Goal: Task Accomplishment & Management: Use online tool/utility

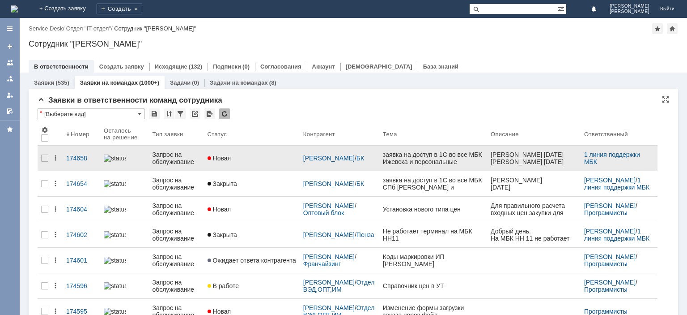
click at [179, 158] on div "Запрос на обслуживание" at bounding box center [176, 158] width 48 height 14
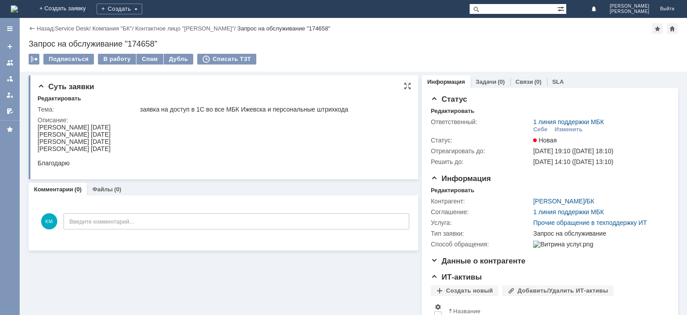
click at [43, 136] on div "[PERSON_NAME] [DATE]" at bounding box center [74, 134] width 73 height 7
copy div "Кащеева"
click at [57, 127] on div "[PERSON_NAME] [DATE]" at bounding box center [74, 126] width 73 height 7
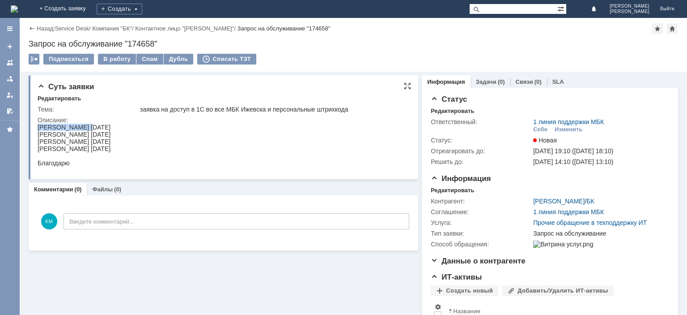
copy div "Мифтахутдинова"
click at [69, 123] on div "[PERSON_NAME] [DATE]" at bounding box center [74, 126] width 73 height 7
drag, startPoint x: 38, startPoint y: 127, endPoint x: 145, endPoint y: 126, distance: 106.5
click at [111, 124] on div "[PERSON_NAME] [DATE]" at bounding box center [74, 126] width 73 height 7
click at [122, 120] on div "Описание:" at bounding box center [223, 119] width 370 height 7
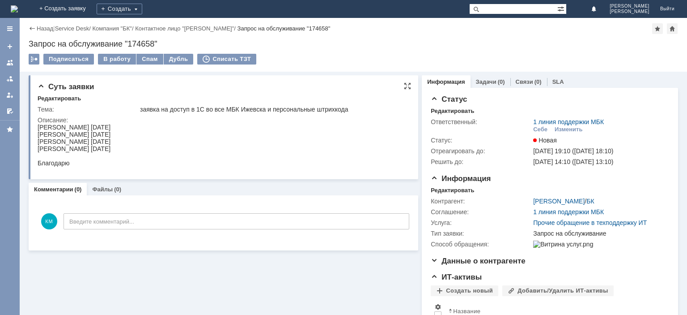
click at [42, 128] on div "[PERSON_NAME] [DATE]" at bounding box center [74, 126] width 73 height 7
drag, startPoint x: 38, startPoint y: 127, endPoint x: 152, endPoint y: 127, distance: 113.6
click at [111, 127] on div "[PERSON_NAME] [DATE]" at bounding box center [74, 126] width 73 height 7
copy div "Мифтахутдинова Альфина Леонидовна"
drag, startPoint x: 156, startPoint y: 126, endPoint x: 178, endPoint y: 129, distance: 21.8
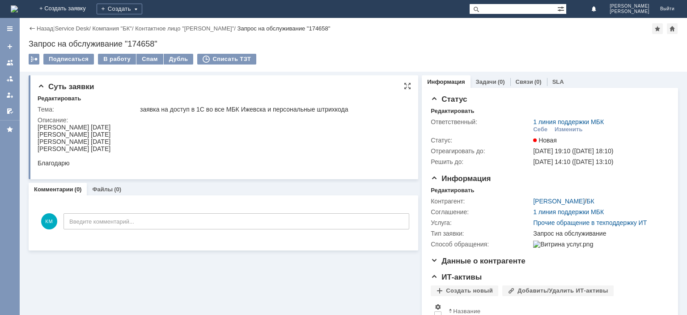
click at [111, 126] on div "[PERSON_NAME] [DATE]" at bounding box center [74, 126] width 73 height 7
copy div "20.04.1967"
click at [117, 55] on div "В работу" at bounding box center [117, 59] width 38 height 11
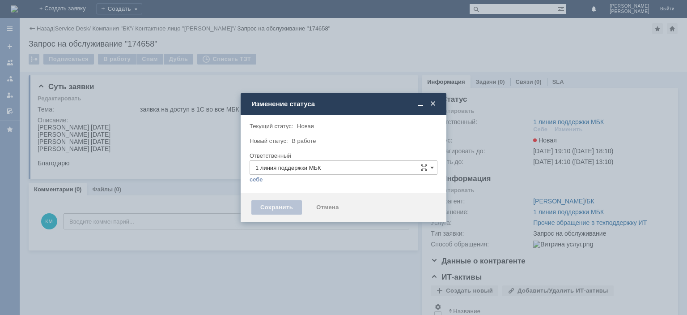
type input "[PERSON_NAME]"
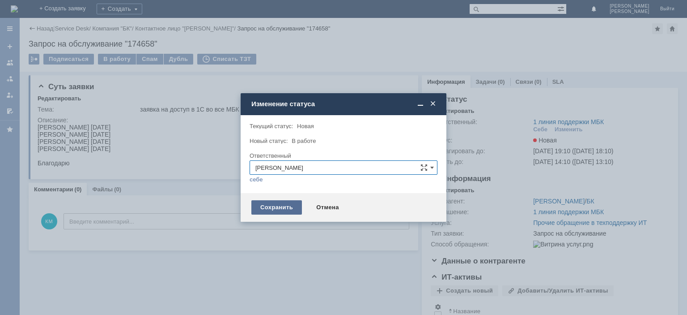
click at [289, 207] on div "Сохранить" at bounding box center [276, 207] width 51 height 14
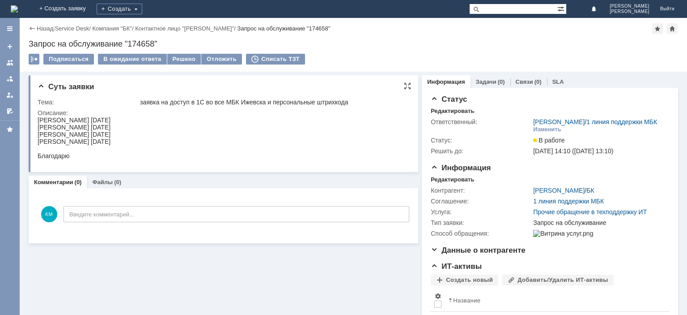
click at [51, 129] on div "[PERSON_NAME] [DATE]" at bounding box center [74, 126] width 73 height 7
copy div "Кащеева"
drag, startPoint x: 128, startPoint y: 128, endPoint x: 37, endPoint y: 128, distance: 90.8
click at [38, 128] on html "Мифтахутдинова Альфина Леонидовна 20.04.1967 Кащеева Валерия Михайловна 25.09.2…" at bounding box center [223, 137] width 370 height 43
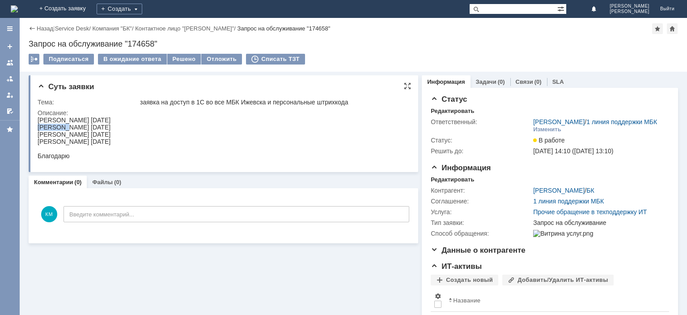
copy div "Кащеева Валерия Михайловна"
drag, startPoint x: 132, startPoint y: 128, endPoint x: 160, endPoint y: 130, distance: 28.8
click at [111, 130] on div "[PERSON_NAME] [DATE]" at bounding box center [74, 126] width 73 height 7
copy div "25.09.2007"
click at [48, 135] on div "[PERSON_NAME] [DATE]" at bounding box center [74, 134] width 73 height 7
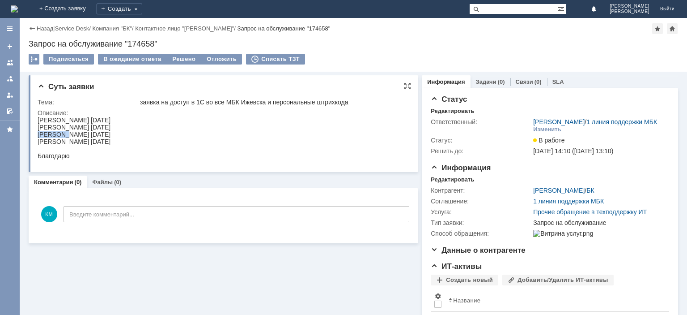
click at [48, 135] on div "[PERSON_NAME] [DATE]" at bounding box center [74, 134] width 73 height 7
copy div "Галиева"
drag, startPoint x: 116, startPoint y: 135, endPoint x: 35, endPoint y: 136, distance: 81.4
click at [38, 136] on html "Мифтахутдинова Альфина Леонидовна 20.04.1967 Кащеева Валерия Михайловна 25.09.2…" at bounding box center [223, 137] width 370 height 43
copy div "Галиева Айгуль Дамировна"
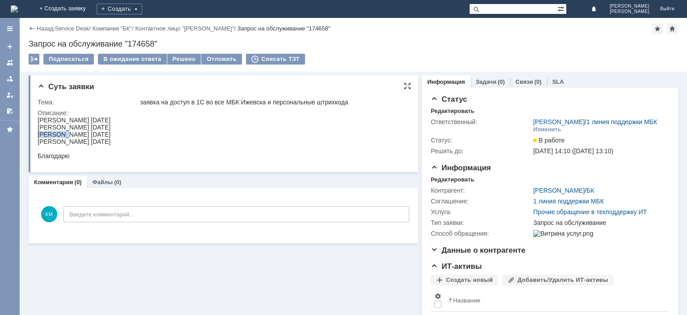
drag, startPoint x: 120, startPoint y: 136, endPoint x: 150, endPoint y: 137, distance: 30.4
click at [111, 137] on div "[PERSON_NAME] [DATE]" at bounding box center [74, 134] width 73 height 7
copy div "31.10.2007"
click at [57, 139] on div "[PERSON_NAME] [DATE]" at bounding box center [74, 141] width 73 height 7
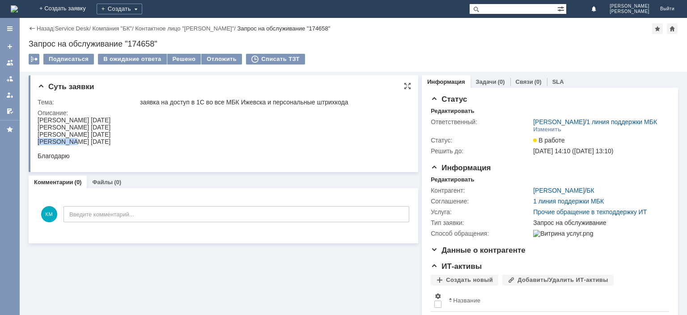
drag, startPoint x: 133, startPoint y: 143, endPoint x: 39, endPoint y: 144, distance: 94.4
click at [39, 144] on div "[PERSON_NAME] [DATE]" at bounding box center [74, 141] width 73 height 7
drag, startPoint x: 137, startPoint y: 143, endPoint x: 166, endPoint y: 143, distance: 29.1
click at [111, 143] on div "[PERSON_NAME] [DATE]" at bounding box center [74, 141] width 73 height 7
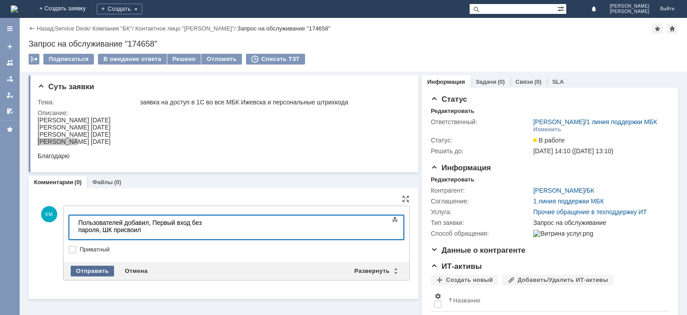
click at [94, 268] on div "Отправить" at bounding box center [92, 270] width 43 height 11
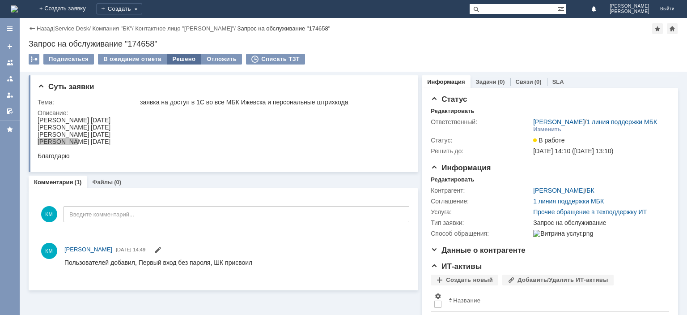
click at [184, 60] on div "Решено" at bounding box center [184, 59] width 34 height 11
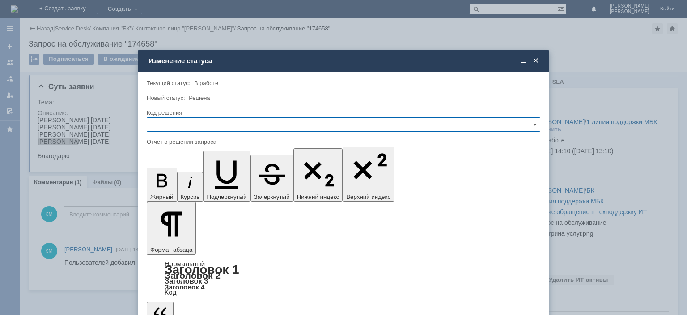
click at [173, 123] on input "text" at bounding box center [344, 124] width 394 height 14
click at [167, 186] on span "Решено" at bounding box center [344, 185] width 382 height 7
type input "Решено"
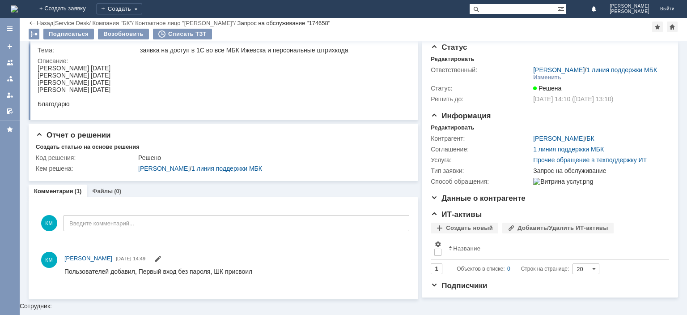
scroll to position [21, 0]
click at [6, 62] on link at bounding box center [10, 62] width 14 height 14
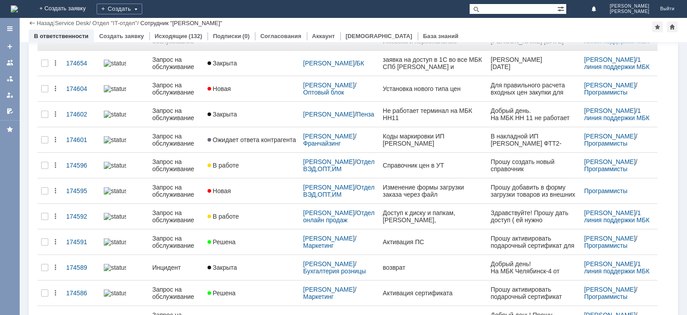
scroll to position [45, 0]
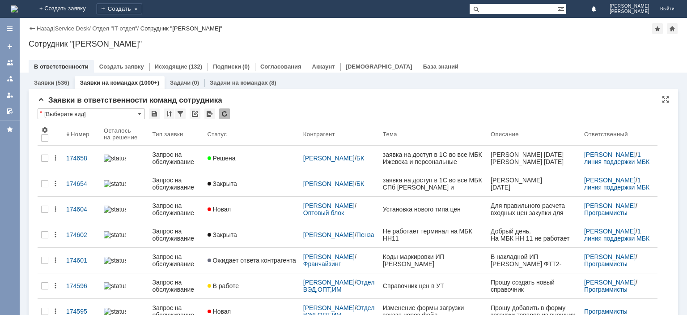
click at [223, 112] on div at bounding box center [224, 113] width 11 height 11
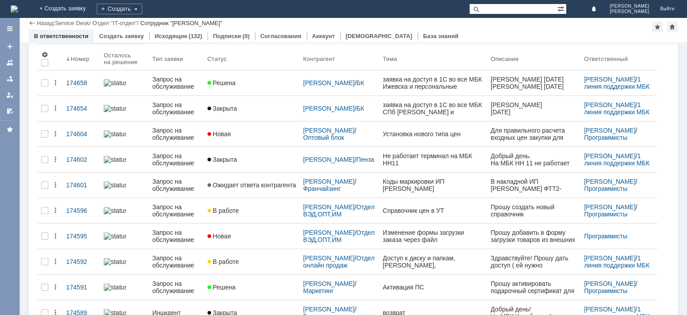
scroll to position [0, 0]
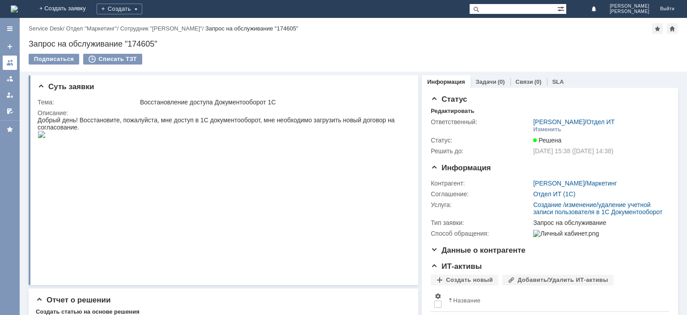
click at [12, 64] on div at bounding box center [9, 62] width 7 height 7
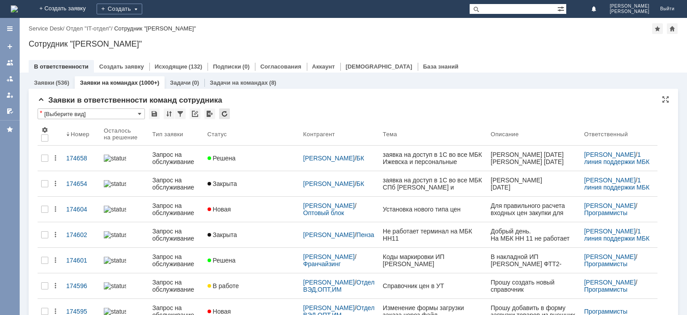
click at [226, 118] on div at bounding box center [224, 113] width 11 height 11
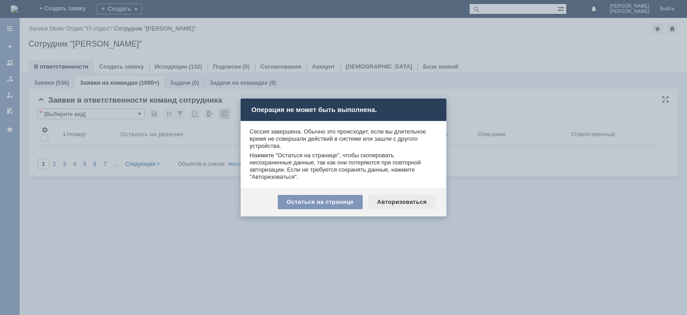
click at [416, 201] on div "Авторизоваться" at bounding box center [402, 202] width 68 height 14
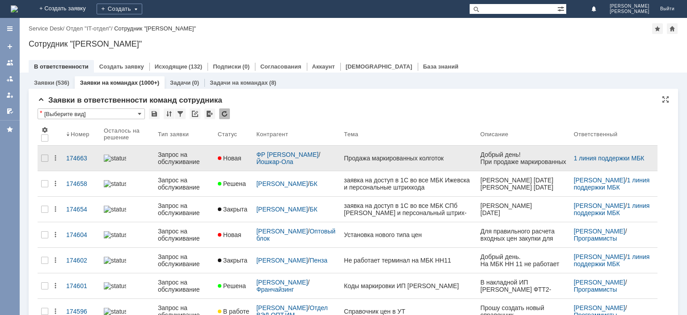
click at [182, 164] on div "Запрос на обслуживание" at bounding box center [184, 158] width 53 height 14
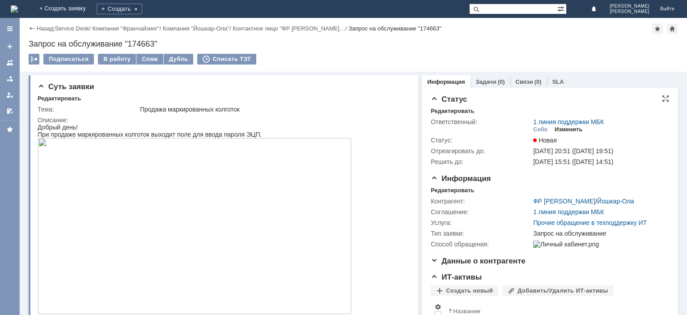
click at [570, 132] on div "Изменить" at bounding box center [569, 129] width 28 height 7
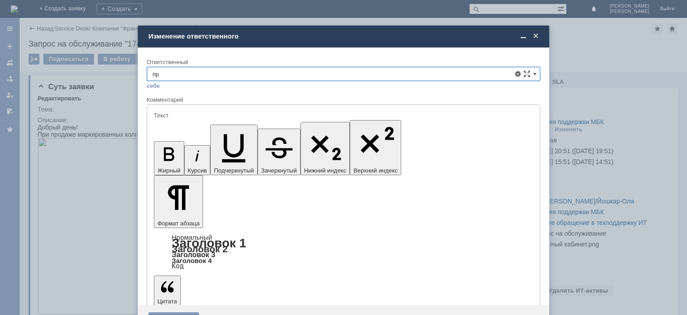
type input "п"
click at [189, 153] on span "Отдел ИТ" at bounding box center [344, 153] width 382 height 7
type input "Отдел ИТ"
click at [187, 312] on div "Сохранить" at bounding box center [174, 319] width 51 height 14
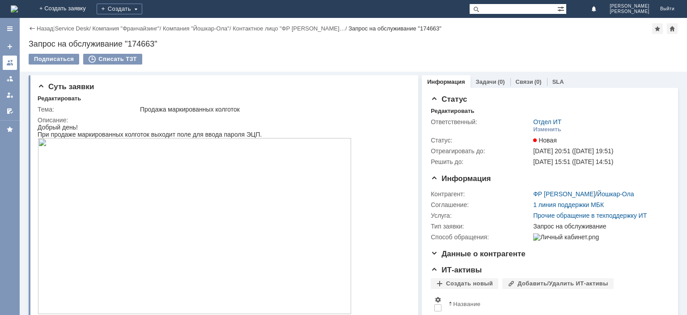
click at [6, 64] on div at bounding box center [9, 62] width 7 height 7
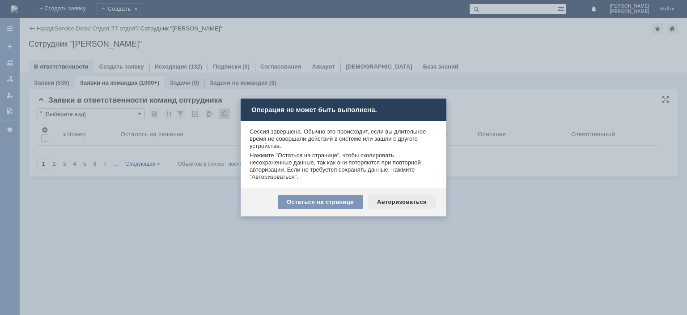
click at [396, 198] on div "Авторизоваться" at bounding box center [402, 202] width 68 height 14
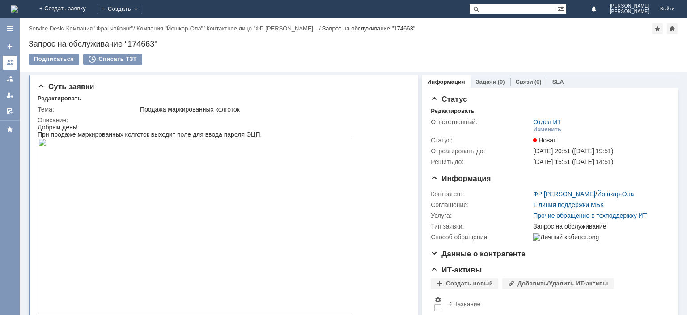
click at [9, 57] on link at bounding box center [10, 62] width 14 height 14
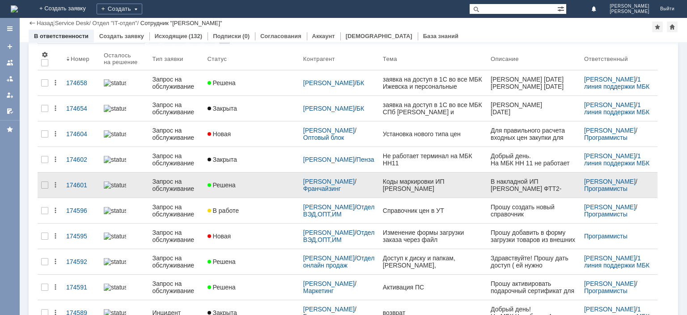
click at [173, 183] on div "Запрос на обслуживание" at bounding box center [176, 185] width 48 height 14
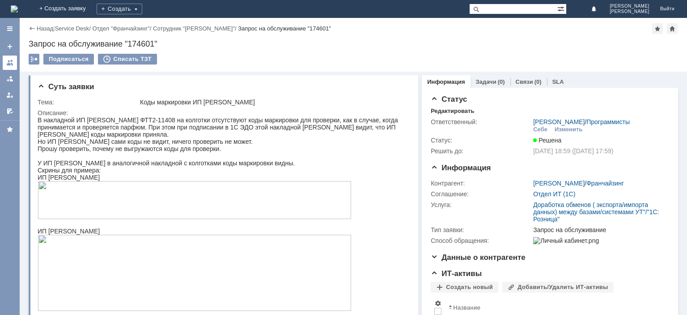
click at [11, 61] on div at bounding box center [9, 62] width 7 height 7
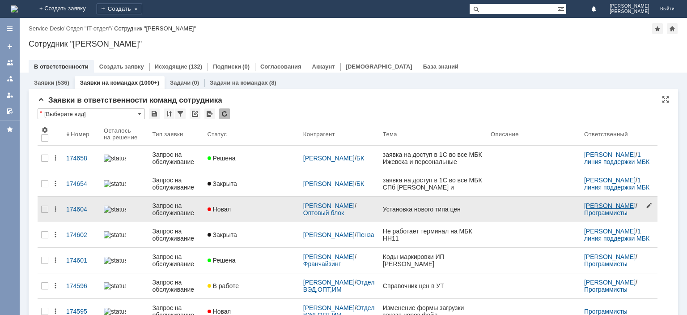
click at [593, 203] on link "[PERSON_NAME]" at bounding box center [609, 205] width 51 height 7
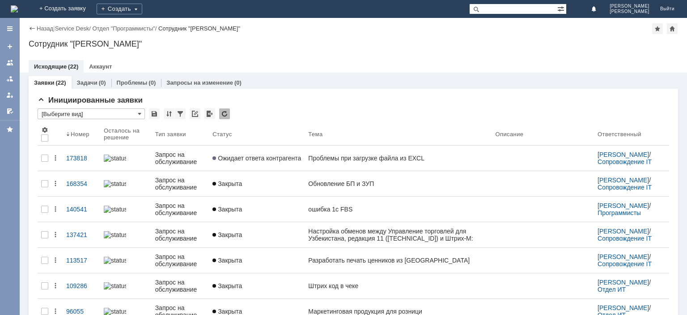
click at [99, 67] on link "Аккаунт" at bounding box center [100, 66] width 23 height 7
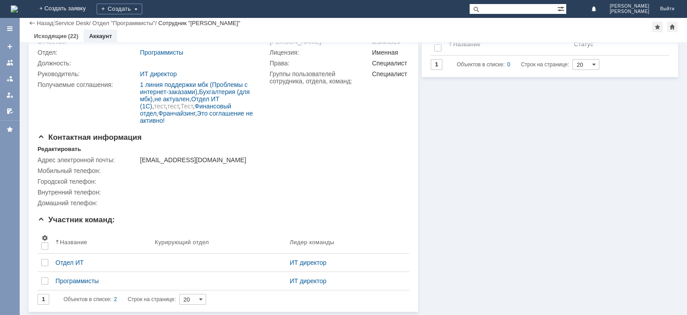
scroll to position [74, 0]
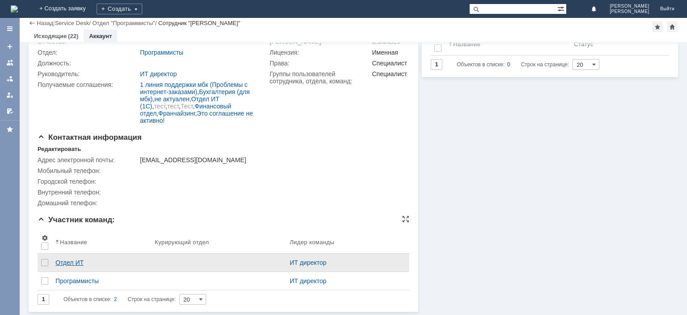
click at [81, 262] on div "Отдел ИТ" at bounding box center [101, 262] width 92 height 7
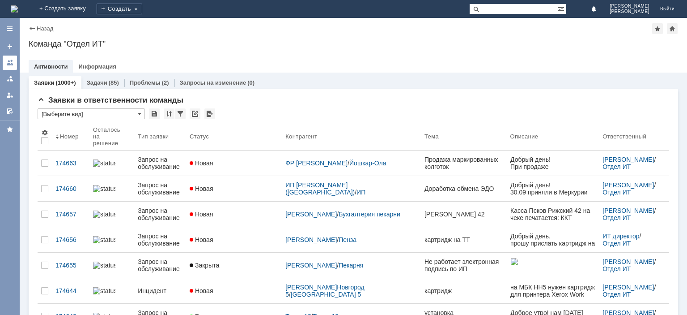
click at [10, 66] on link at bounding box center [10, 62] width 14 height 14
